Goal: Task Accomplishment & Management: Use online tool/utility

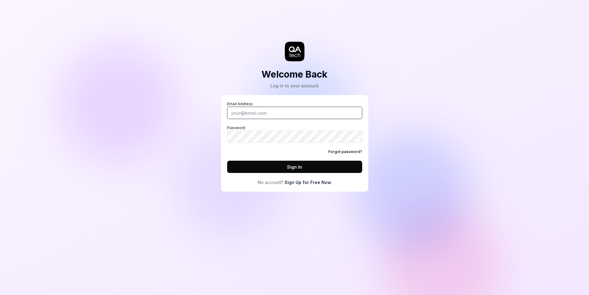
type input "[PERSON_NAME][EMAIL_ADDRESS][PERSON_NAME][DOMAIN_NAME]"
click at [270, 163] on button "Sign In" at bounding box center [294, 167] width 135 height 12
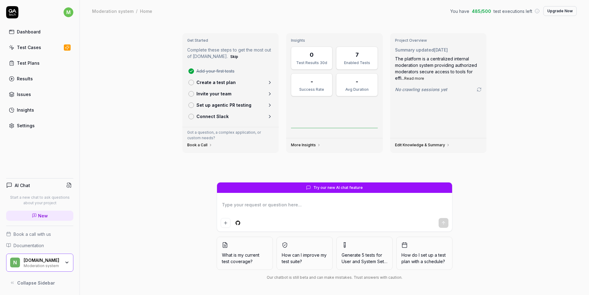
click at [211, 83] on p "Create a test plan" at bounding box center [215, 82] width 39 height 6
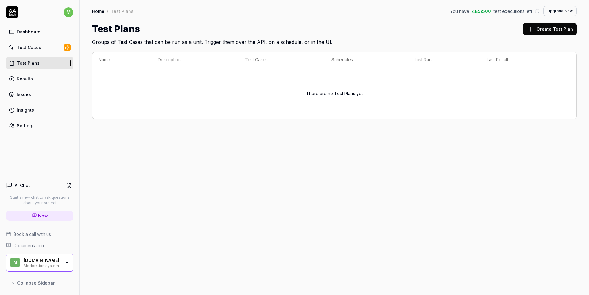
click at [541, 25] on button "Create Test Plan" at bounding box center [550, 29] width 54 height 12
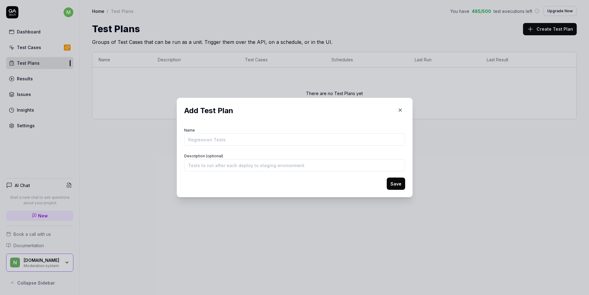
click at [401, 110] on icon "button" at bounding box center [400, 110] width 6 height 6
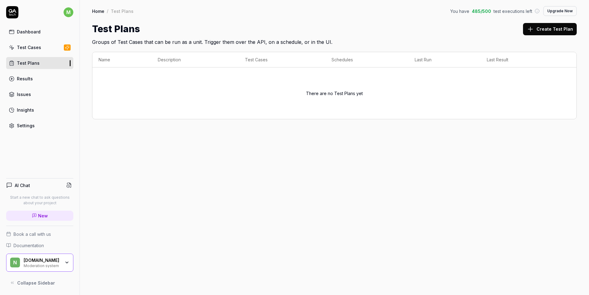
click at [30, 31] on div "Dashboard" at bounding box center [29, 32] width 24 height 6
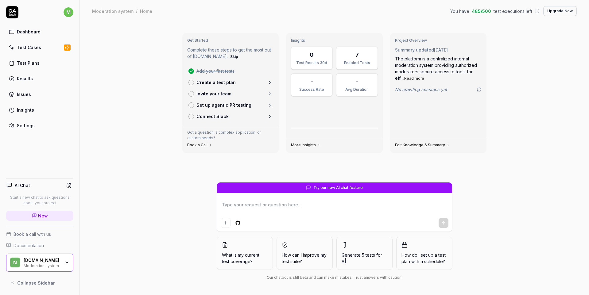
type textarea "*"
